Goal: Task Accomplishment & Management: Manage account settings

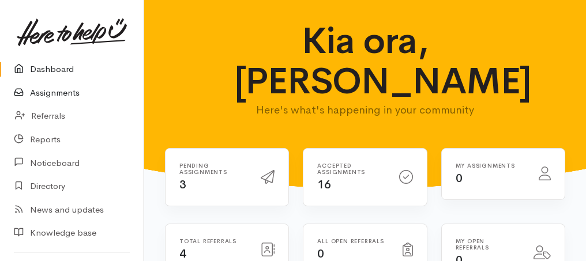
click at [69, 93] on link "Assignments" at bounding box center [72, 93] width 144 height 24
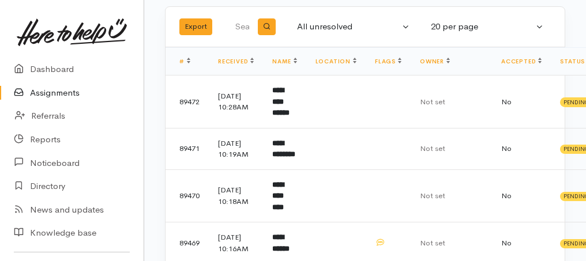
scroll to position [192, 0]
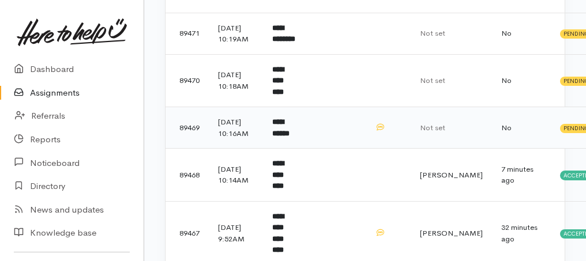
click at [289, 137] on b "**********" at bounding box center [280, 127] width 17 height 19
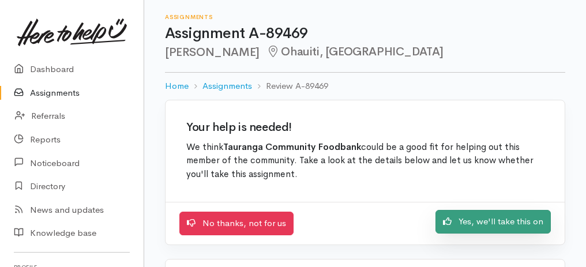
click at [457, 214] on link "Yes, we'll take this on" at bounding box center [492, 222] width 115 height 24
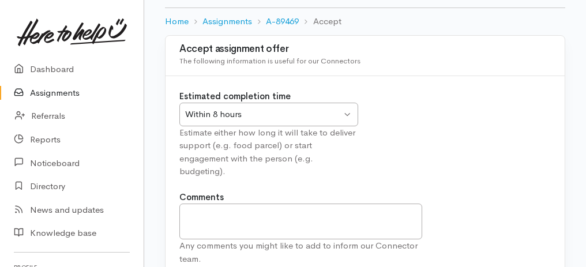
scroll to position [115, 0]
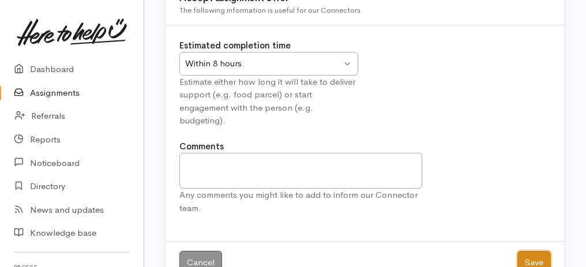
click at [533, 262] on button "Save" at bounding box center [533, 263] width 33 height 24
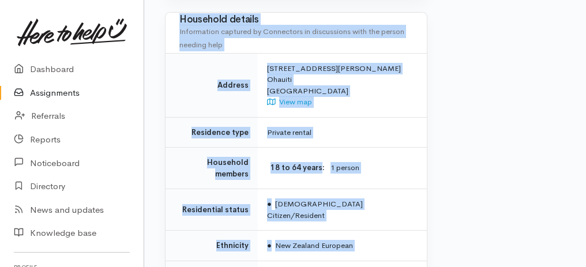
scroll to position [1148, 0]
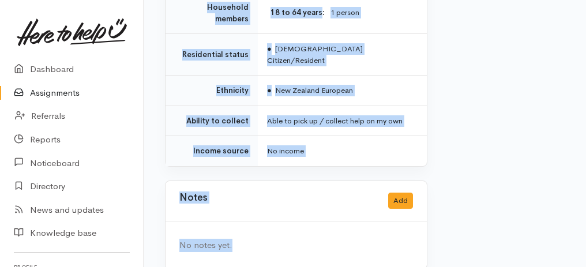
drag, startPoint x: 176, startPoint y: 59, endPoint x: 324, endPoint y: 272, distance: 259.4
copy div "Evaluation from Connector Help requested Food support Hygiene/sanitary supplies…"
click at [297, 189] on div "Notes Add" at bounding box center [295, 201] width 233 height 24
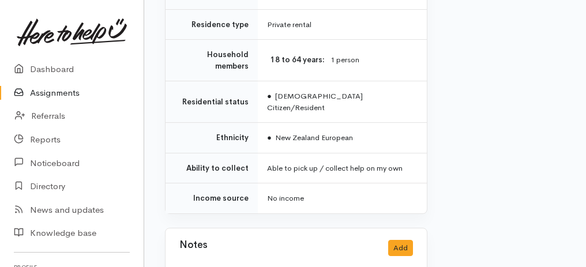
scroll to position [994, 0]
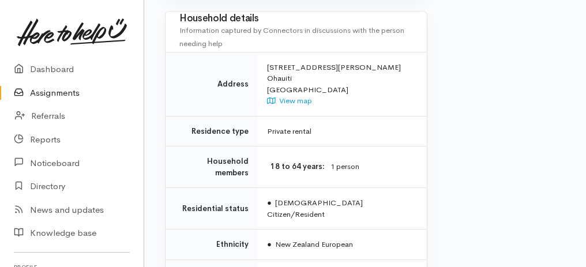
click at [48, 91] on link "Assignments" at bounding box center [72, 93] width 144 height 24
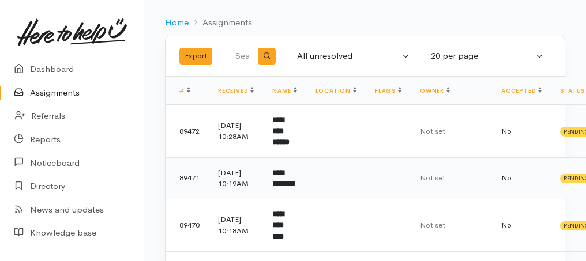
scroll to position [115, 0]
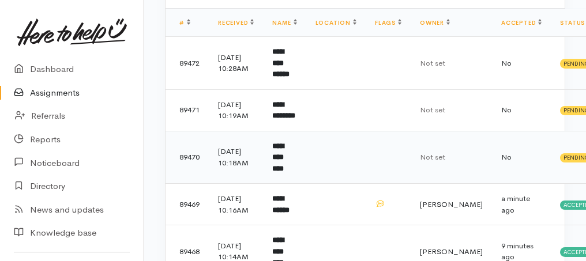
click at [284, 168] on b "**********" at bounding box center [278, 157] width 12 height 30
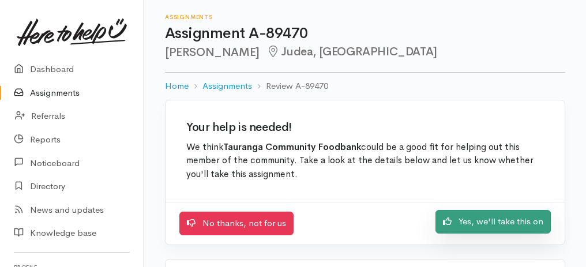
click at [483, 219] on link "Yes, we'll take this on" at bounding box center [492, 222] width 115 height 24
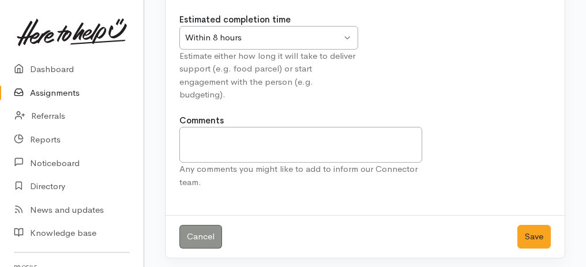
scroll to position [144, 0]
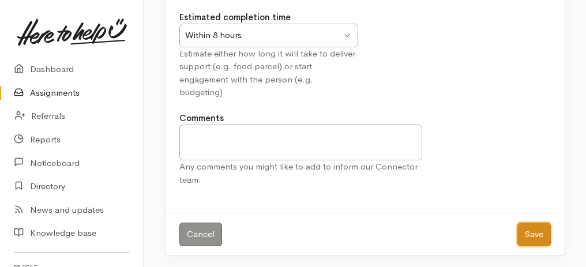
drag, startPoint x: 540, startPoint y: 232, endPoint x: 528, endPoint y: 250, distance: 21.3
click at [539, 232] on button "Save" at bounding box center [533, 235] width 33 height 24
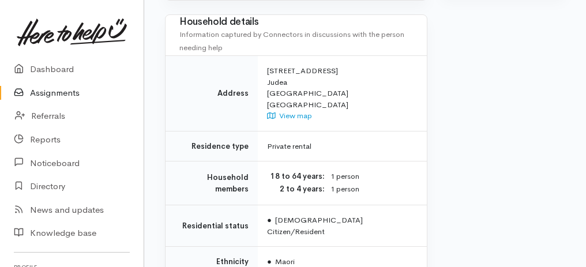
scroll to position [975, 0]
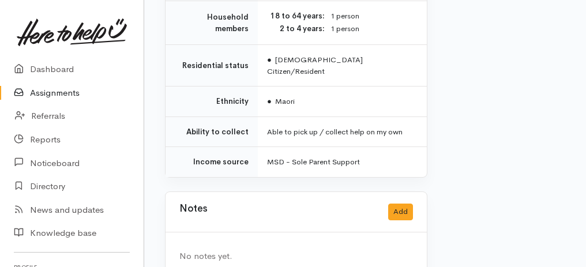
drag, startPoint x: 164, startPoint y: 80, endPoint x: 329, endPoint y: 285, distance: 262.8
copy div "**********"
click at [268, 232] on div "No notes yet." at bounding box center [295, 256] width 261 height 48
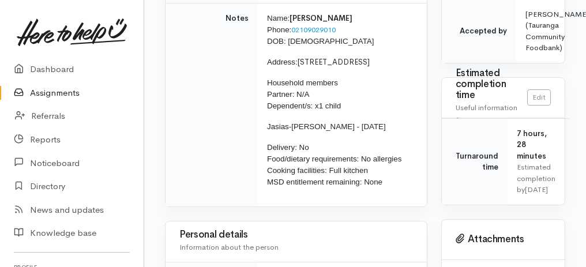
scroll to position [207, 0]
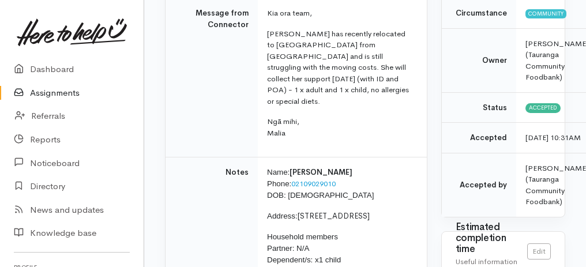
click at [65, 95] on link "Assignments" at bounding box center [72, 93] width 144 height 24
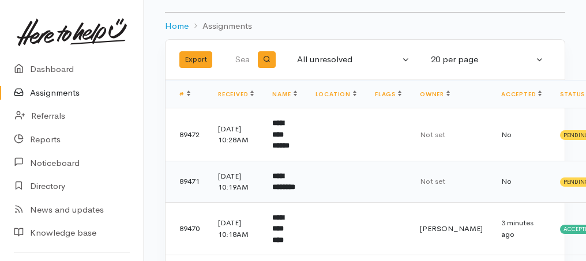
scroll to position [115, 0]
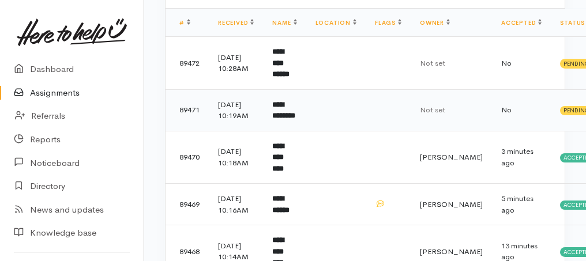
click at [291, 120] on b "**********" at bounding box center [283, 110] width 23 height 19
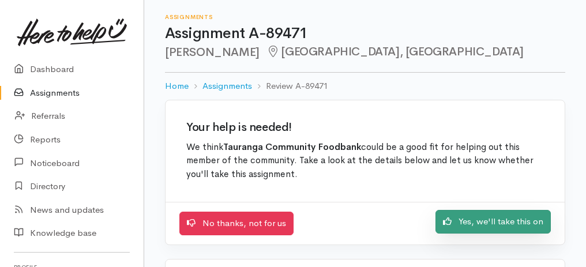
click at [486, 221] on link "Yes, we'll take this on" at bounding box center [492, 222] width 115 height 24
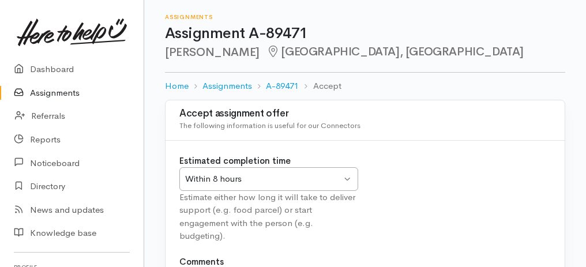
scroll to position [115, 0]
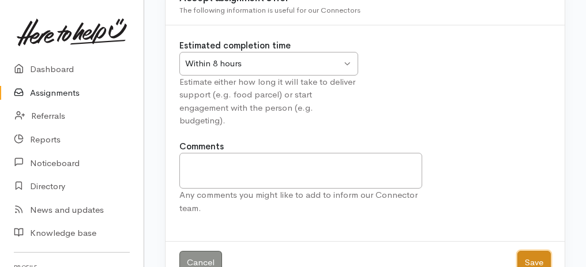
click at [538, 252] on button "Save" at bounding box center [533, 263] width 33 height 24
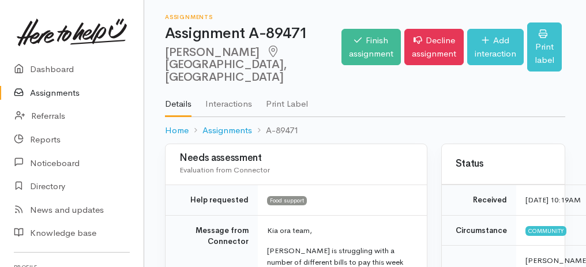
scroll to position [115, 0]
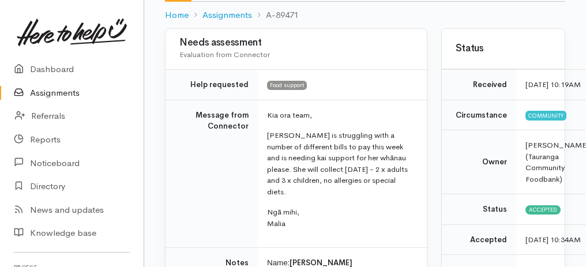
drag, startPoint x: 182, startPoint y: 34, endPoint x: 306, endPoint y: 216, distance: 220.3
click at [306, 216] on div "Needs assessment Evaluation from Connector Help requested Food support Message …" at bounding box center [296, 256] width 262 height 457
copy div "Needs assessment Evaluation from Connector Help requested Food support Message …"
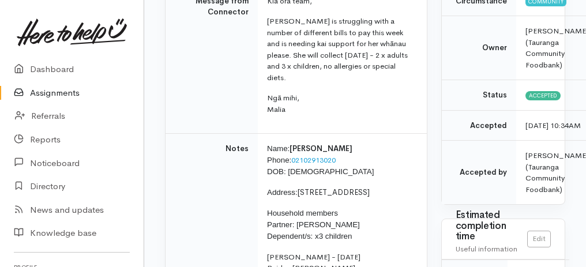
scroll to position [231, 0]
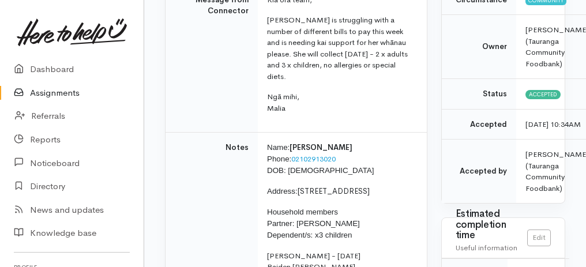
click at [60, 94] on link "Assignments" at bounding box center [72, 93] width 144 height 24
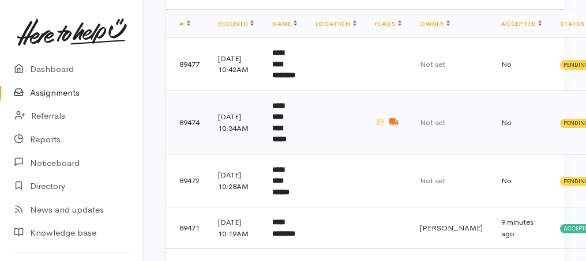
scroll to position [115, 0]
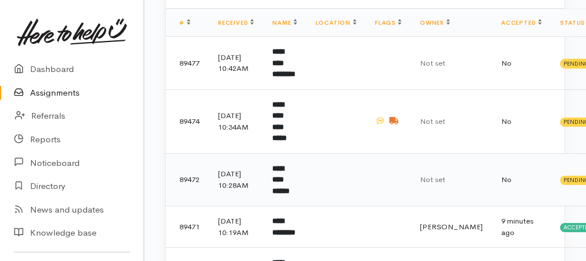
click at [289, 165] on b "**********" at bounding box center [280, 180] width 17 height 30
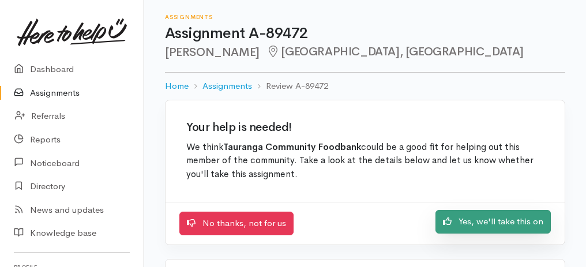
click at [519, 220] on link "Yes, we'll take this on" at bounding box center [492, 222] width 115 height 24
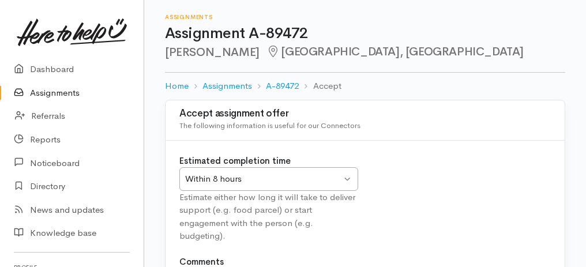
scroll to position [115, 0]
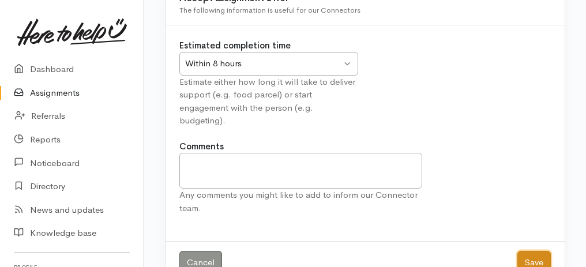
click at [532, 262] on button "Save" at bounding box center [533, 263] width 33 height 24
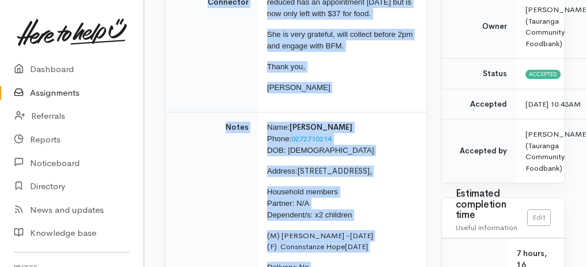
scroll to position [330, 0]
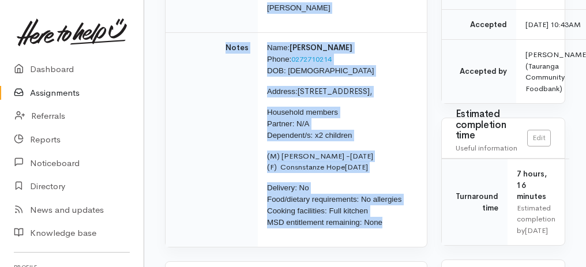
drag, startPoint x: 162, startPoint y: 63, endPoint x: 393, endPoint y: 215, distance: 276.8
copy div "Welcome Bay, Tauranga Options Finish assignment Decline assignment Add interact…"
click at [207, 125] on td "Notes" at bounding box center [211, 139] width 92 height 214
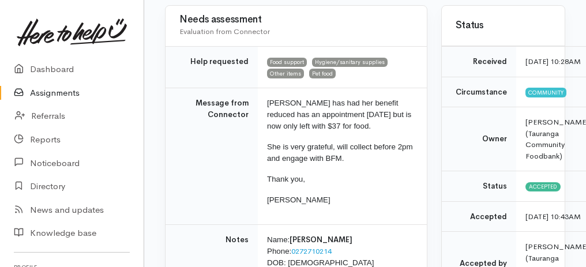
scroll to position [0, 0]
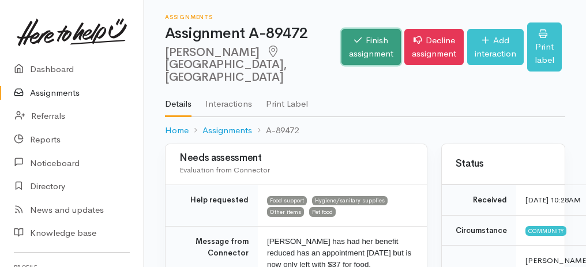
click at [344, 32] on link "Finish assignment" at bounding box center [370, 47] width 59 height 36
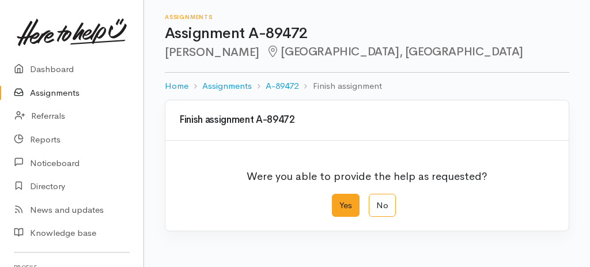
click at [348, 195] on label "Yes" at bounding box center [346, 206] width 28 height 24
click at [340, 195] on input "Yes" at bounding box center [335, 197] width 7 height 7
radio input "true"
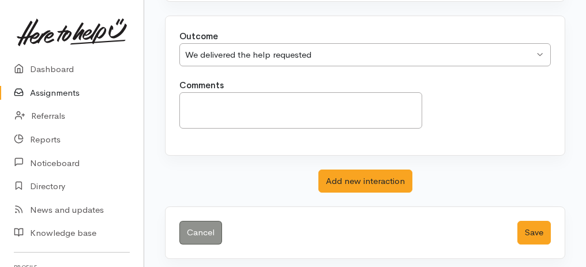
scroll to position [229, 0]
click at [537, 230] on button "Save" at bounding box center [533, 233] width 33 height 24
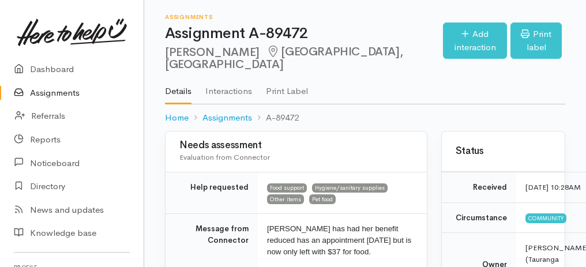
click at [47, 91] on link "Assignments" at bounding box center [72, 93] width 144 height 24
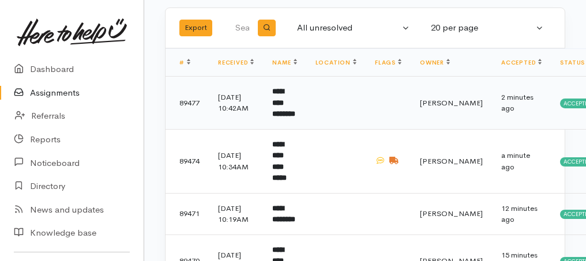
scroll to position [77, 0]
